Goal: Task Accomplishment & Management: Use online tool/utility

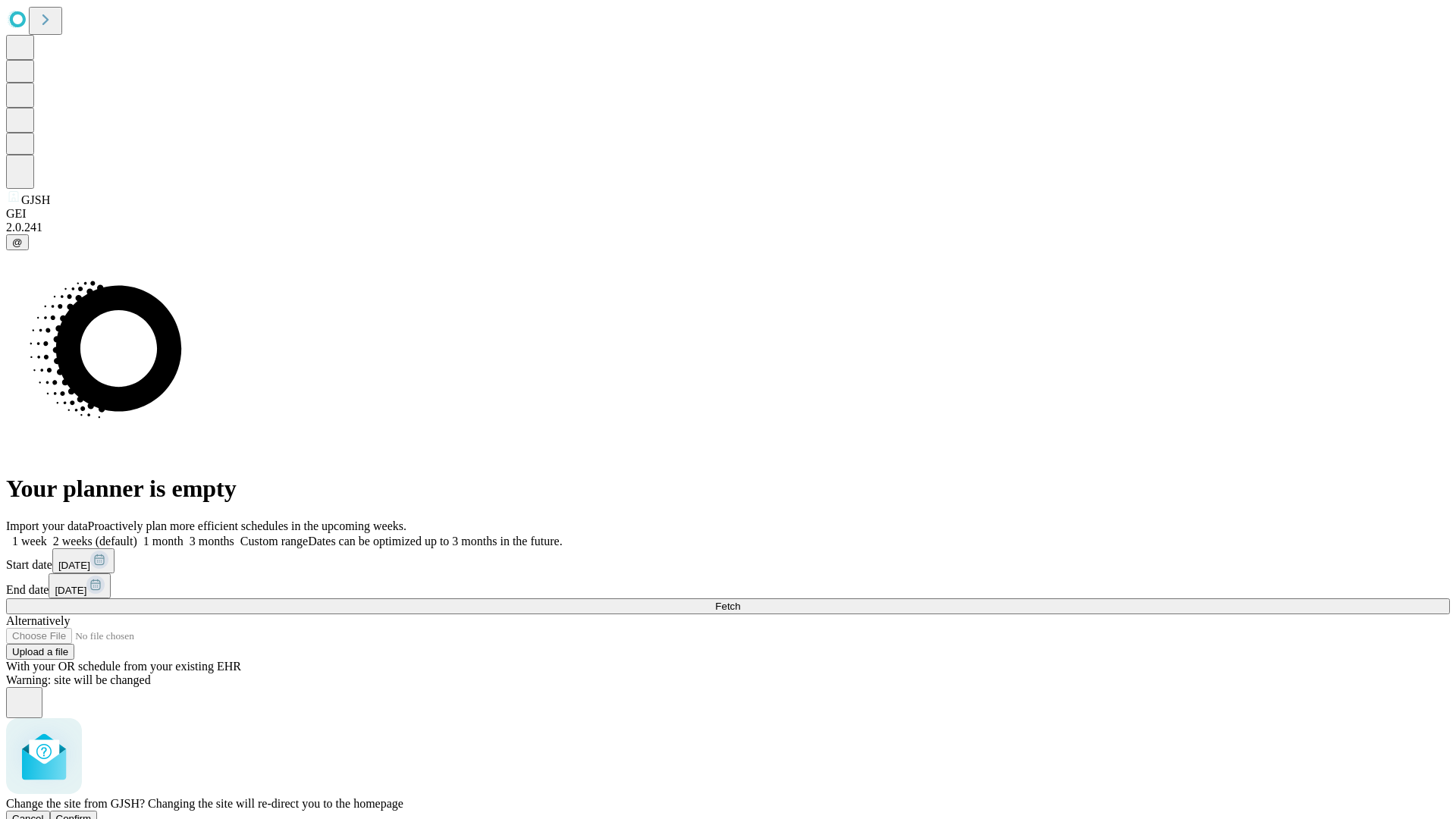
click at [92, 813] on span "Confirm" at bounding box center [73, 819] width 36 height 12
click at [183, 535] on label "1 month" at bounding box center [160, 541] width 46 height 13
click at [740, 600] on span "Fetch" at bounding box center [728, 606] width 25 height 12
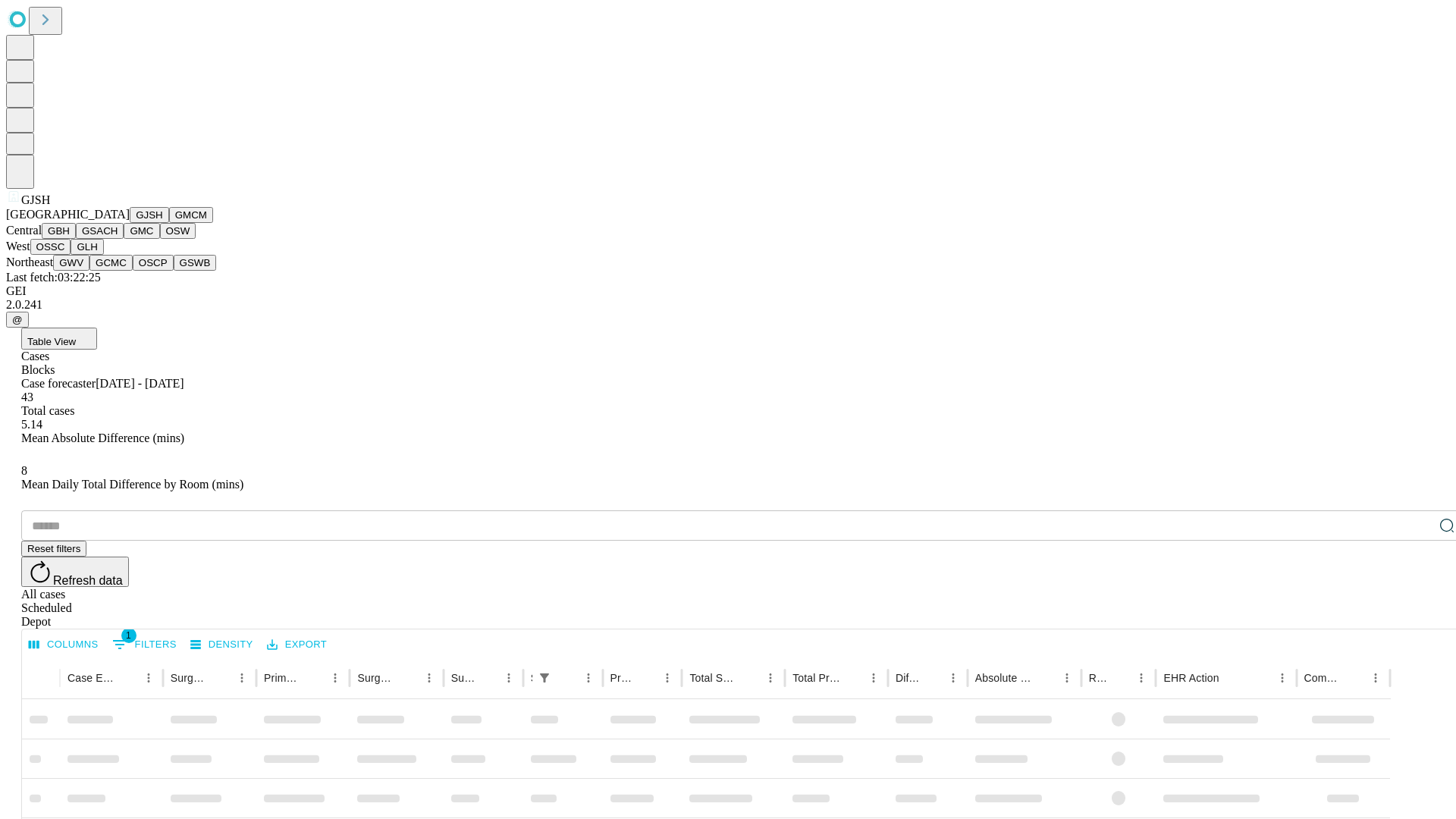
click at [170, 223] on button "GMCM" at bounding box center [192, 215] width 44 height 16
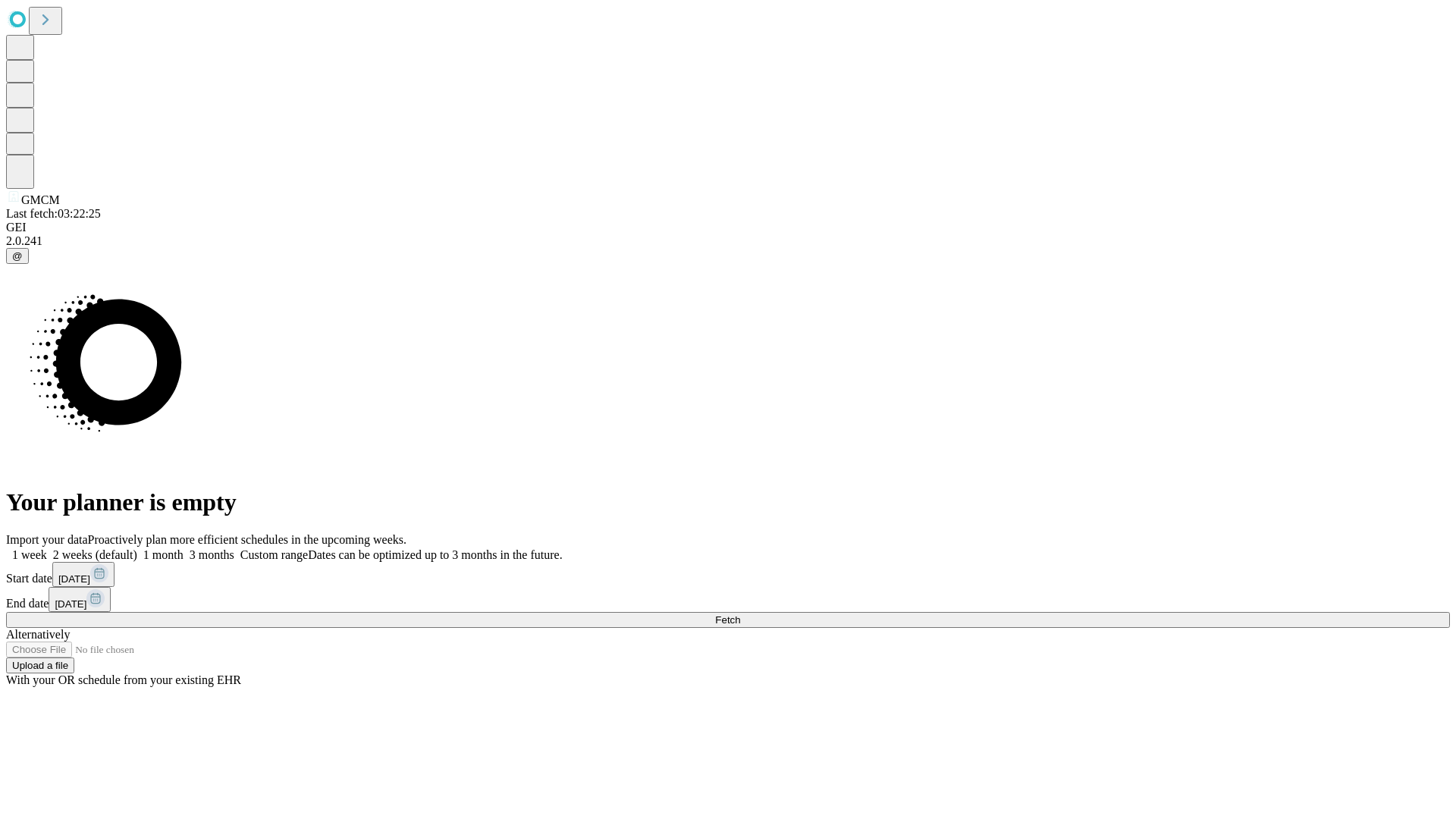
click at [183, 548] on label "1 month" at bounding box center [160, 554] width 46 height 13
click at [740, 615] on span "Fetch" at bounding box center [728, 621] width 25 height 12
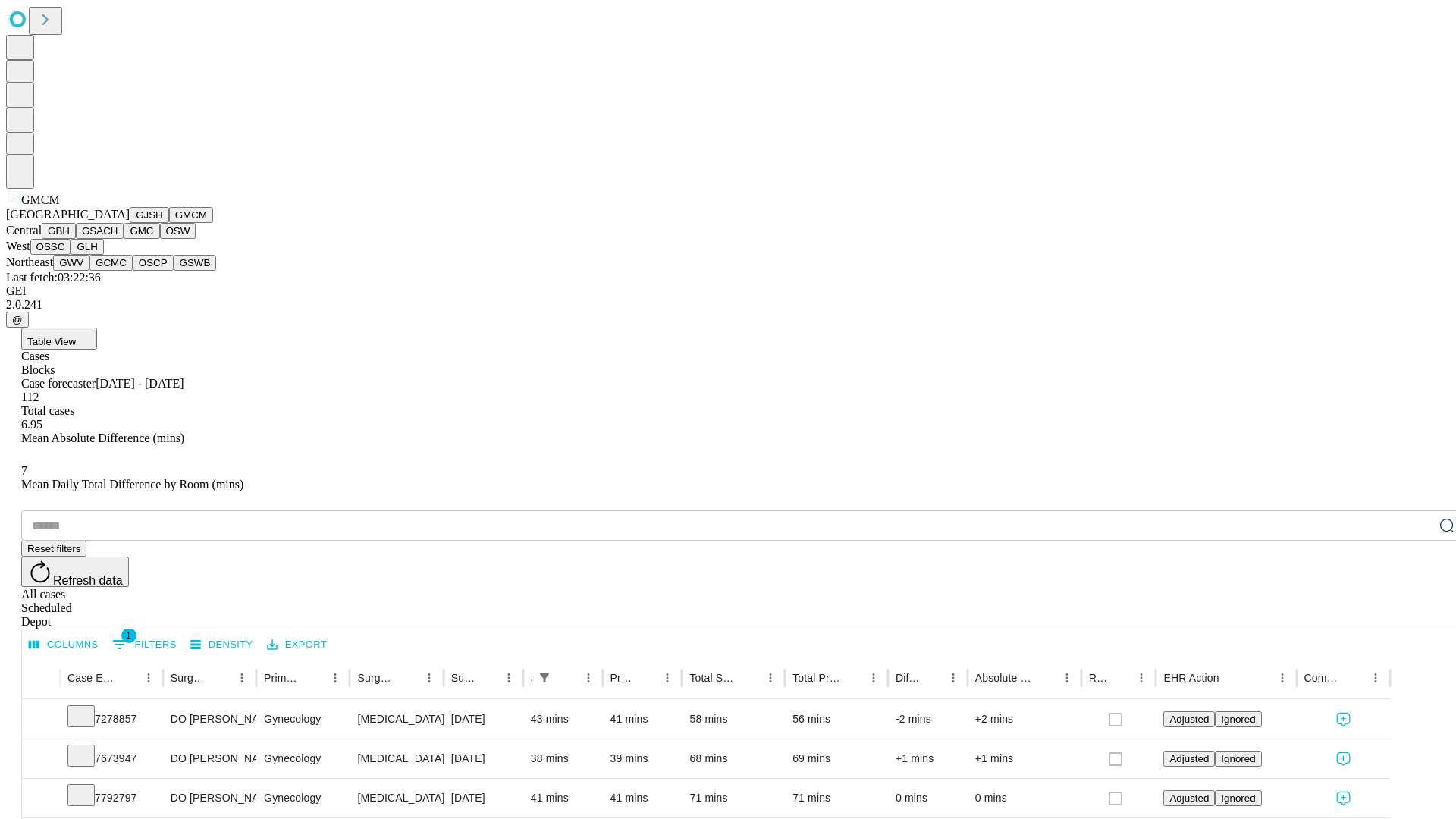
click at [76, 239] on button "GBH" at bounding box center [58, 230] width 34 height 16
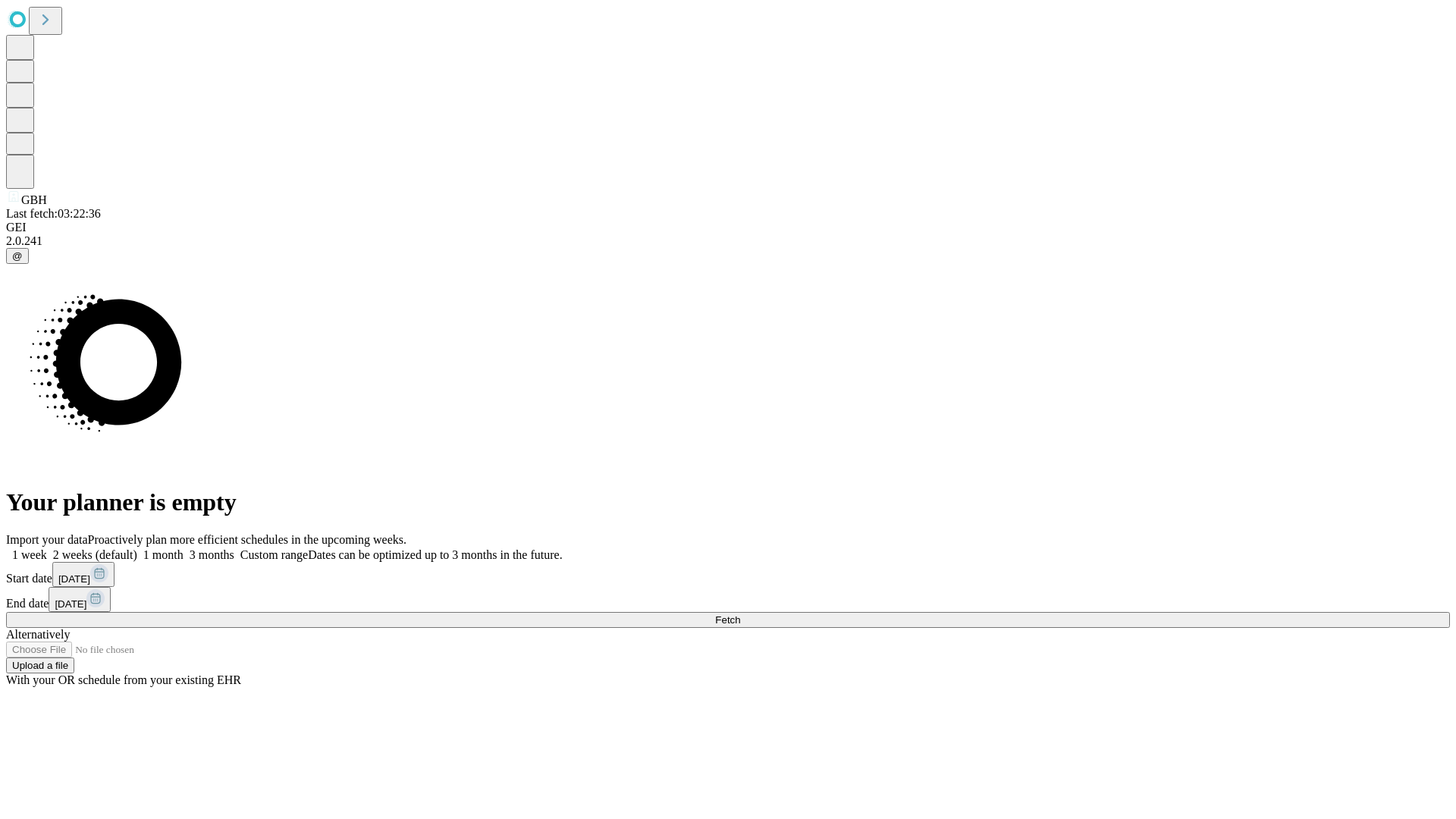
click at [183, 548] on label "1 month" at bounding box center [160, 554] width 46 height 13
click at [740, 615] on span "Fetch" at bounding box center [728, 621] width 25 height 12
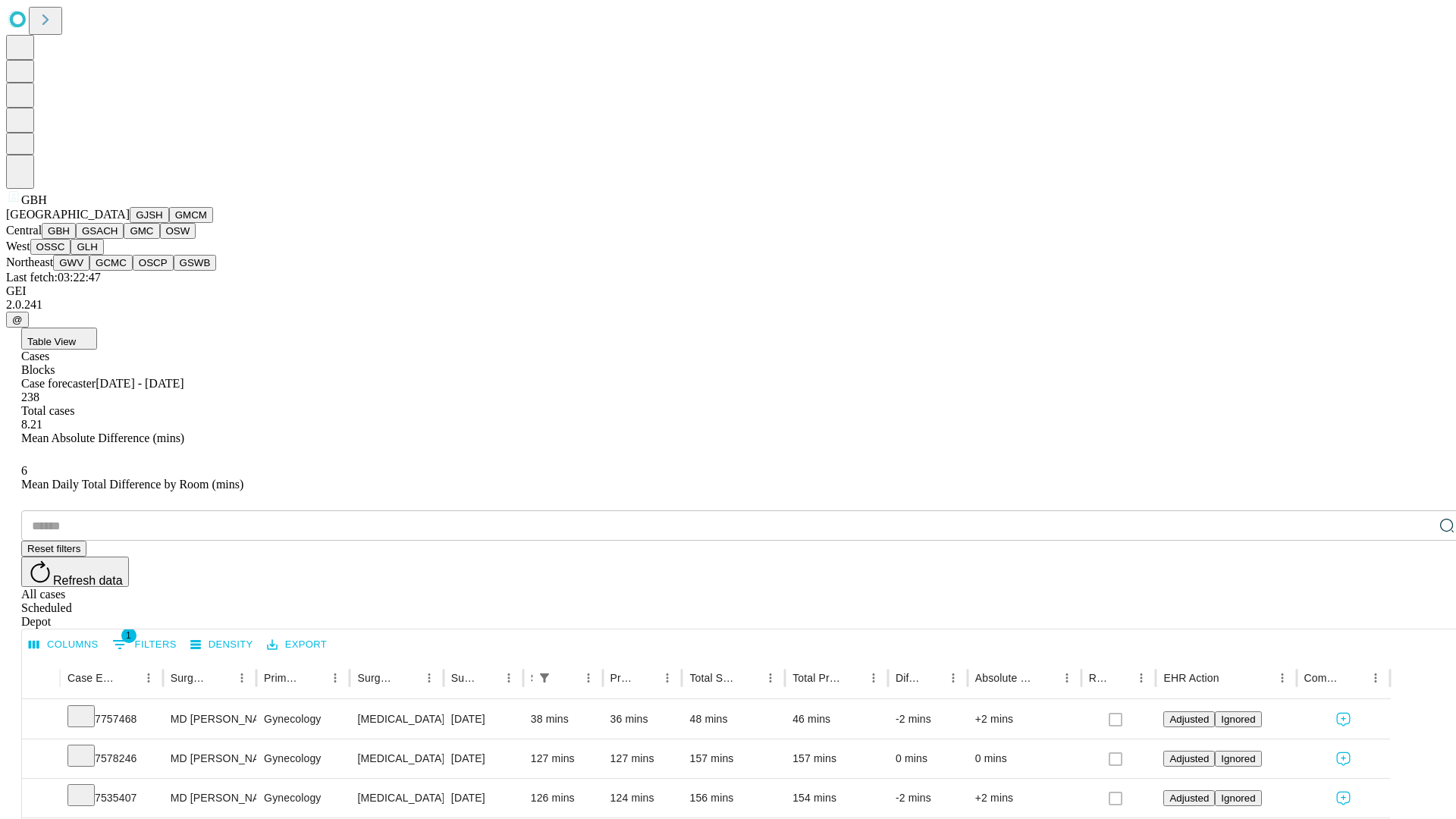
click at [118, 239] on button "GSACH" at bounding box center [100, 230] width 48 height 16
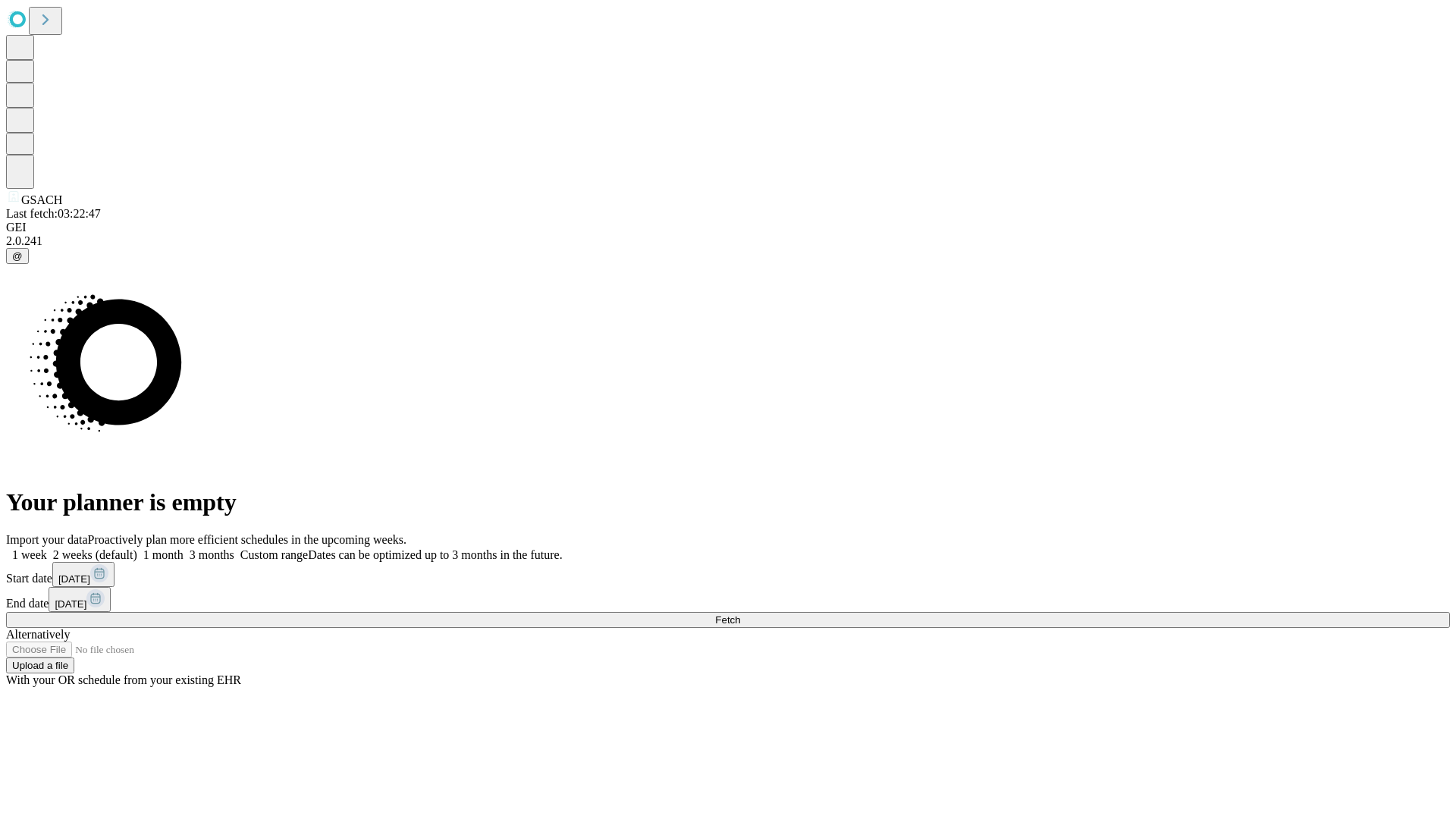
click at [183, 548] on label "1 month" at bounding box center [160, 554] width 46 height 13
click at [740, 615] on span "Fetch" at bounding box center [728, 621] width 25 height 12
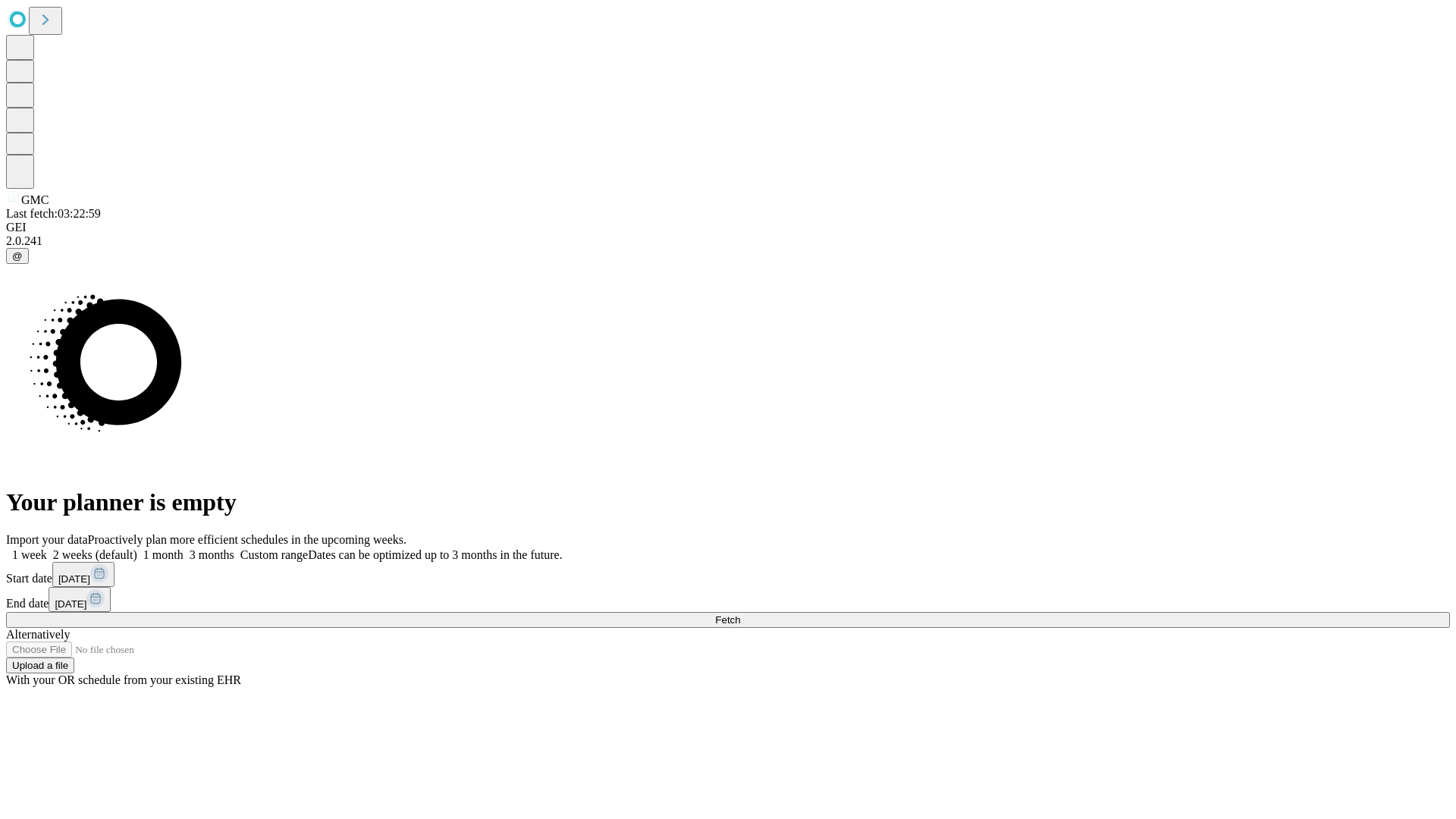
click at [183, 548] on label "1 month" at bounding box center [160, 554] width 46 height 13
click at [740, 615] on span "Fetch" at bounding box center [728, 621] width 25 height 12
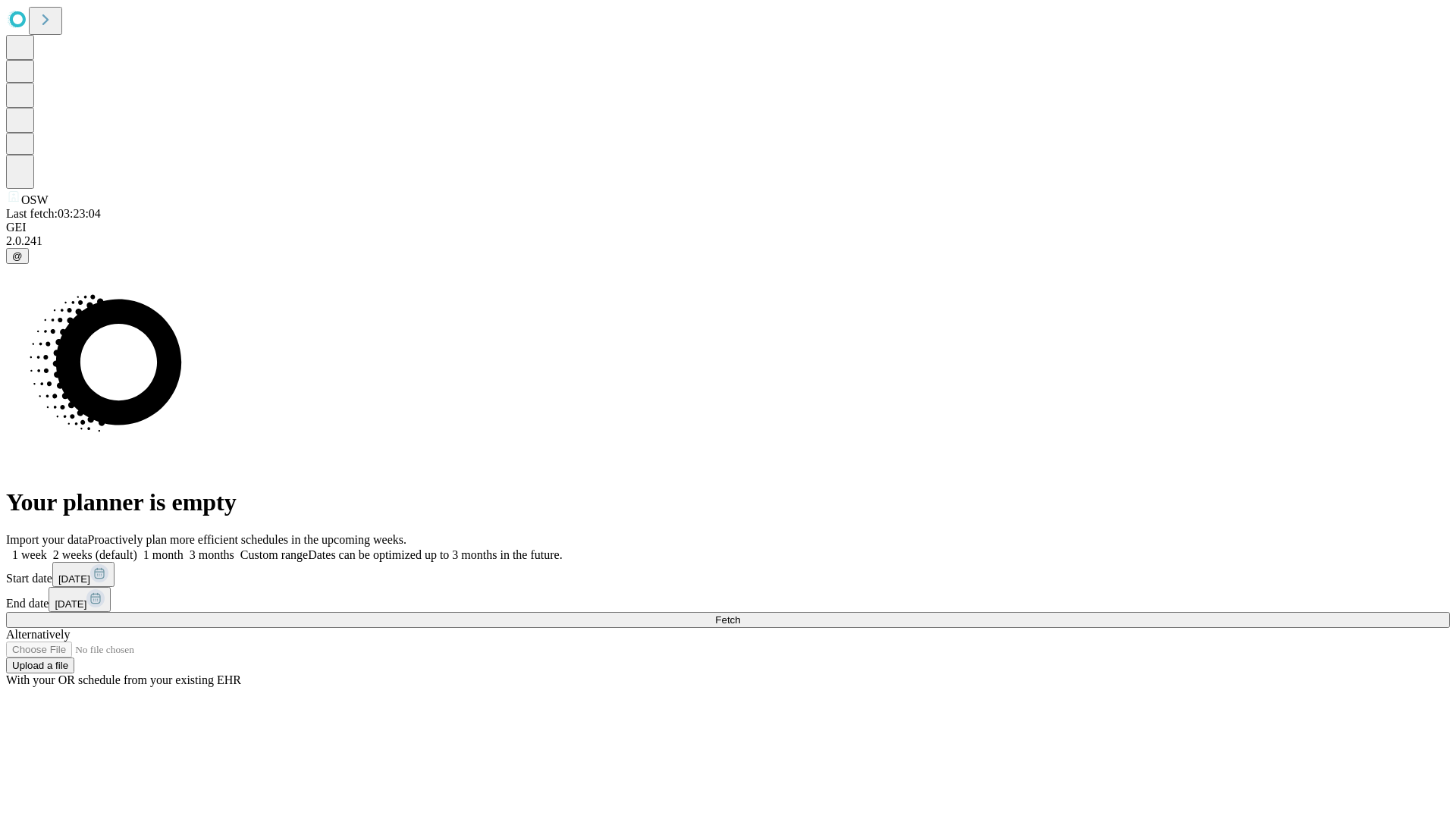
click at [183, 548] on label "1 month" at bounding box center [160, 554] width 46 height 13
click at [740, 615] on span "Fetch" at bounding box center [728, 621] width 25 height 12
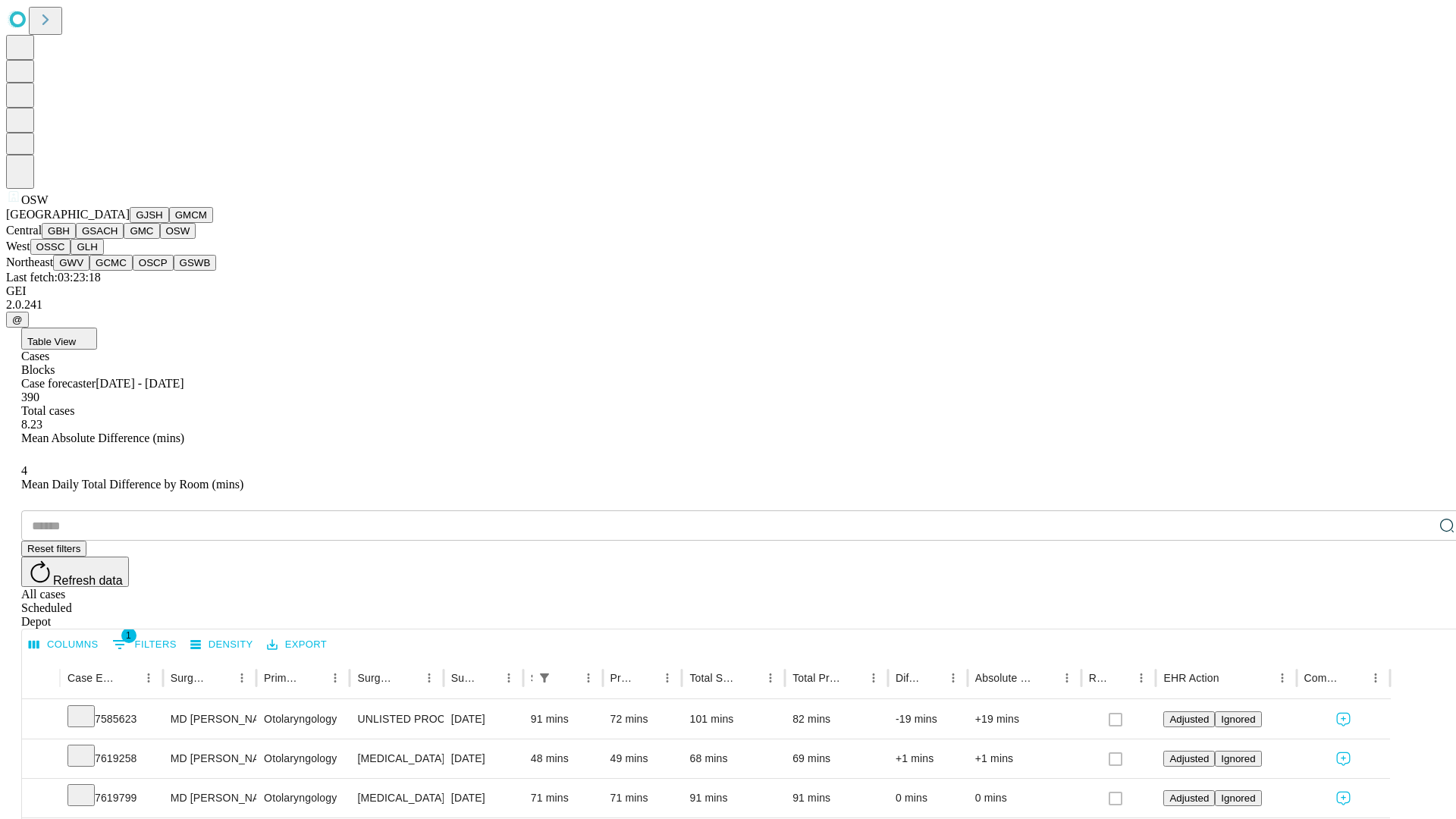
click at [71, 254] on button "OSSC" at bounding box center [50, 247] width 41 height 16
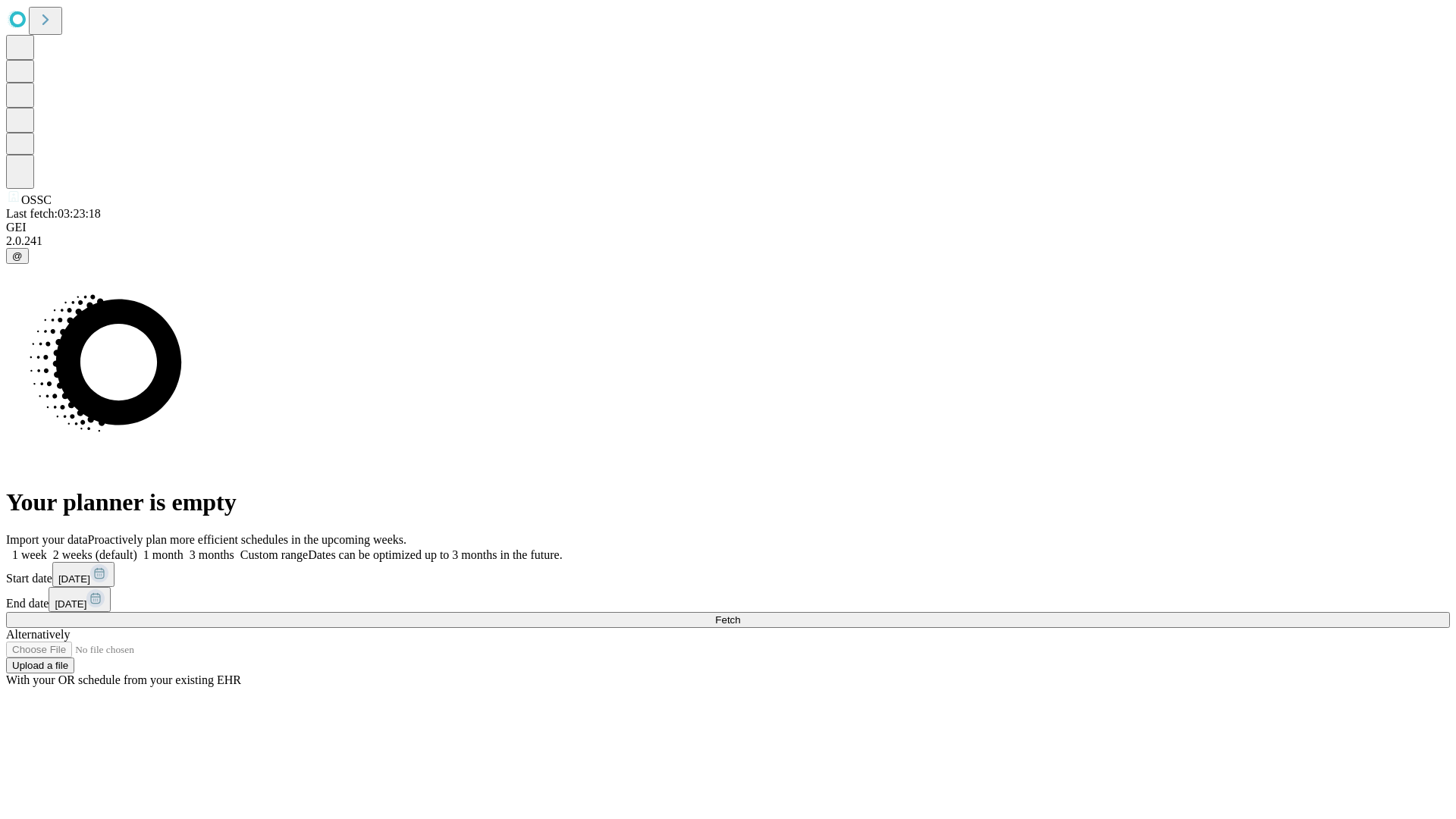
click at [183, 548] on label "1 month" at bounding box center [160, 554] width 46 height 13
click at [740, 615] on span "Fetch" at bounding box center [728, 621] width 25 height 12
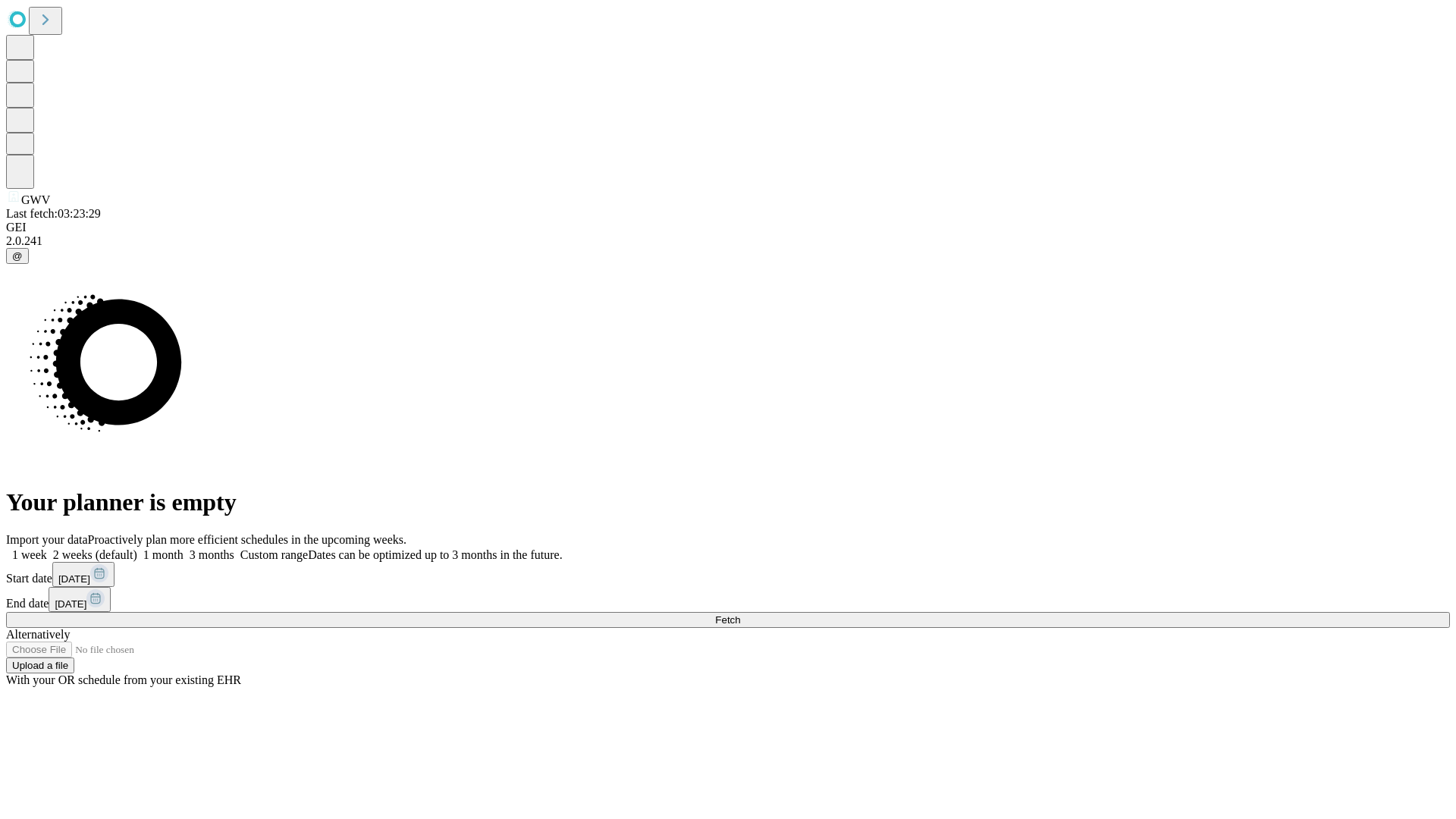
click at [183, 548] on label "1 month" at bounding box center [160, 554] width 46 height 13
click at [740, 615] on span "Fetch" at bounding box center [728, 621] width 25 height 12
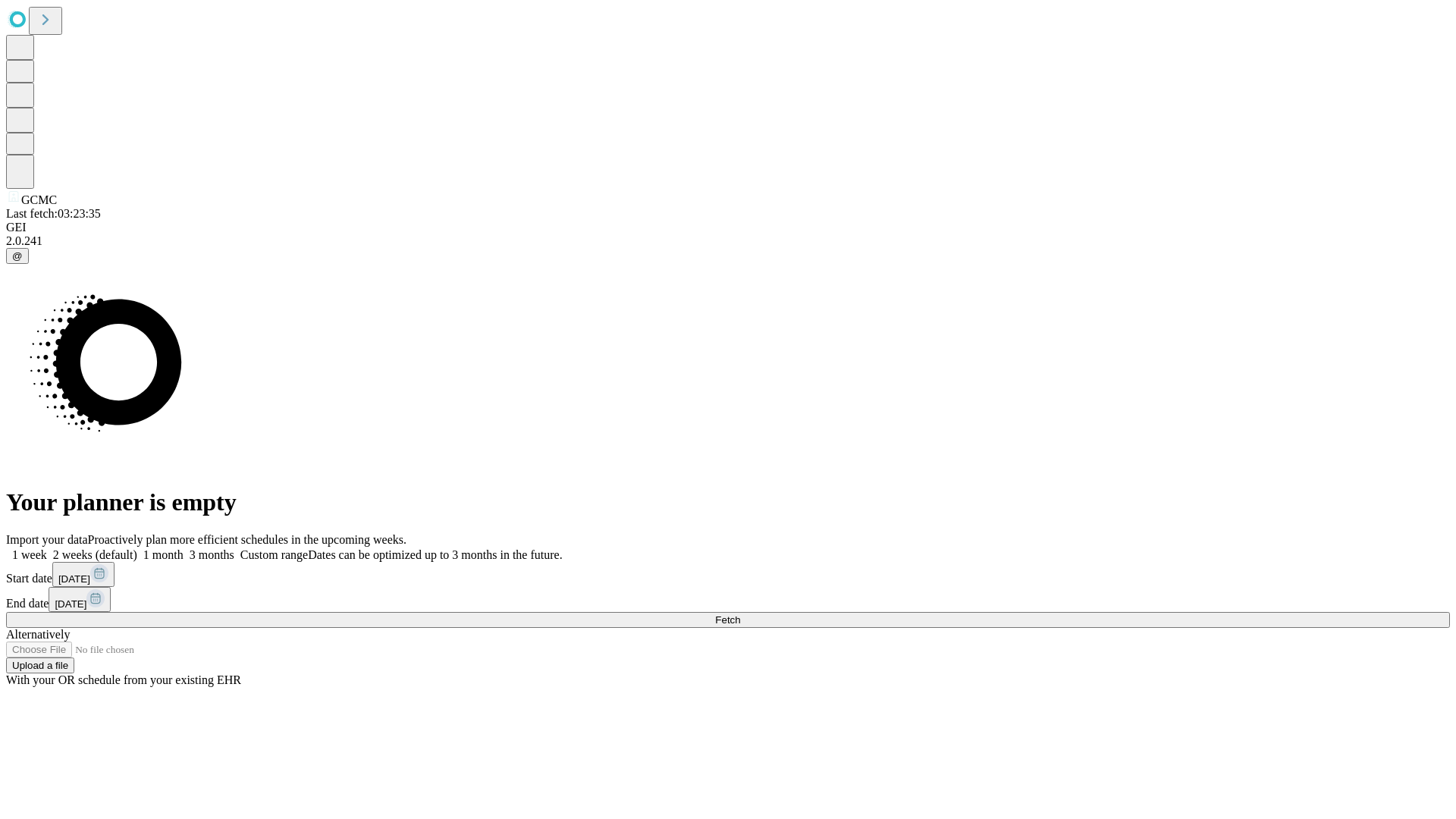
click at [183, 548] on label "1 month" at bounding box center [160, 554] width 46 height 13
click at [740, 615] on span "Fetch" at bounding box center [728, 621] width 25 height 12
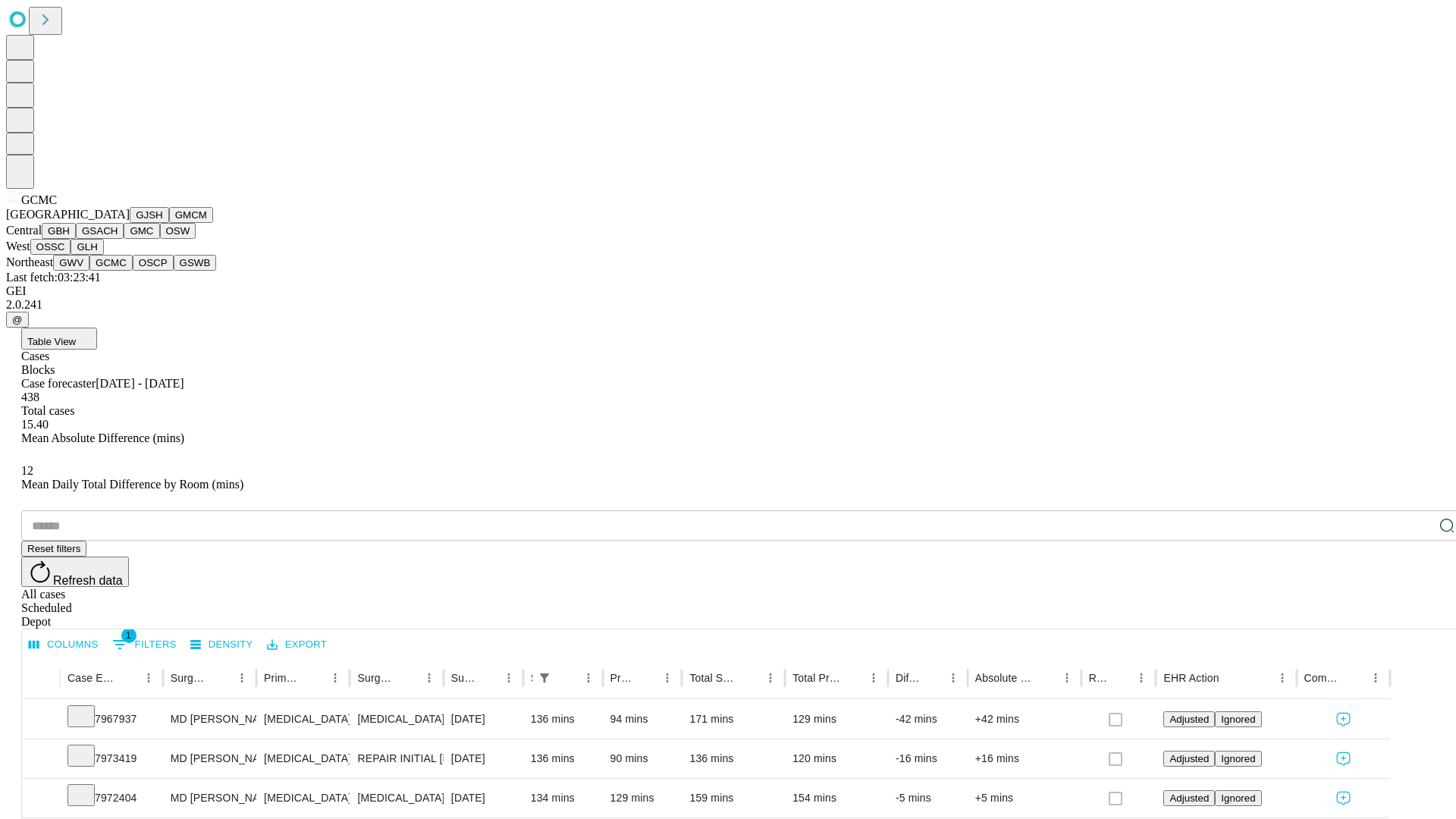
click at [133, 271] on button "OSCP" at bounding box center [153, 262] width 41 height 16
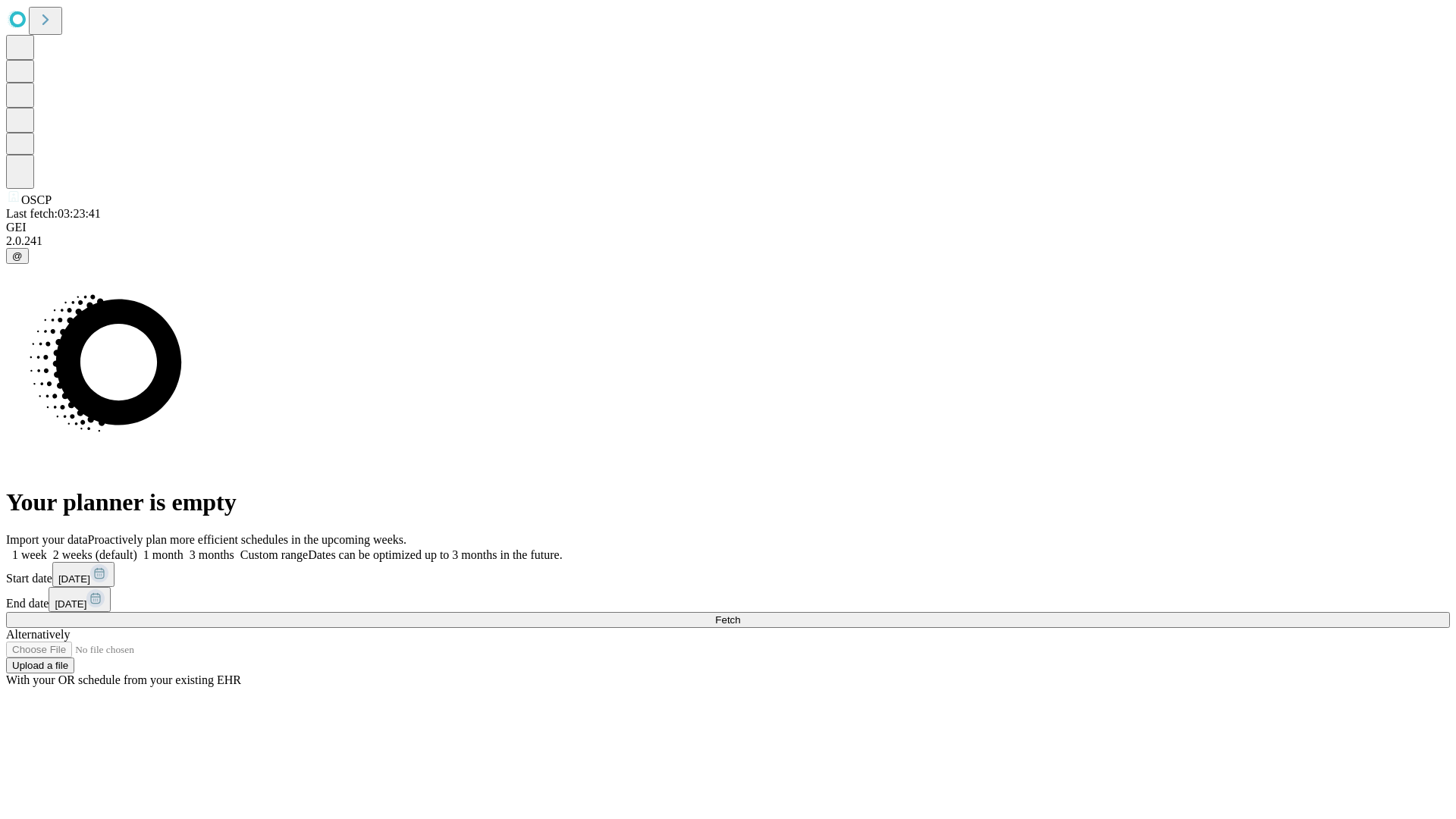
click at [183, 548] on label "1 month" at bounding box center [160, 554] width 46 height 13
click at [740, 615] on span "Fetch" at bounding box center [728, 621] width 25 height 12
